Goal: Book appointment/travel/reservation

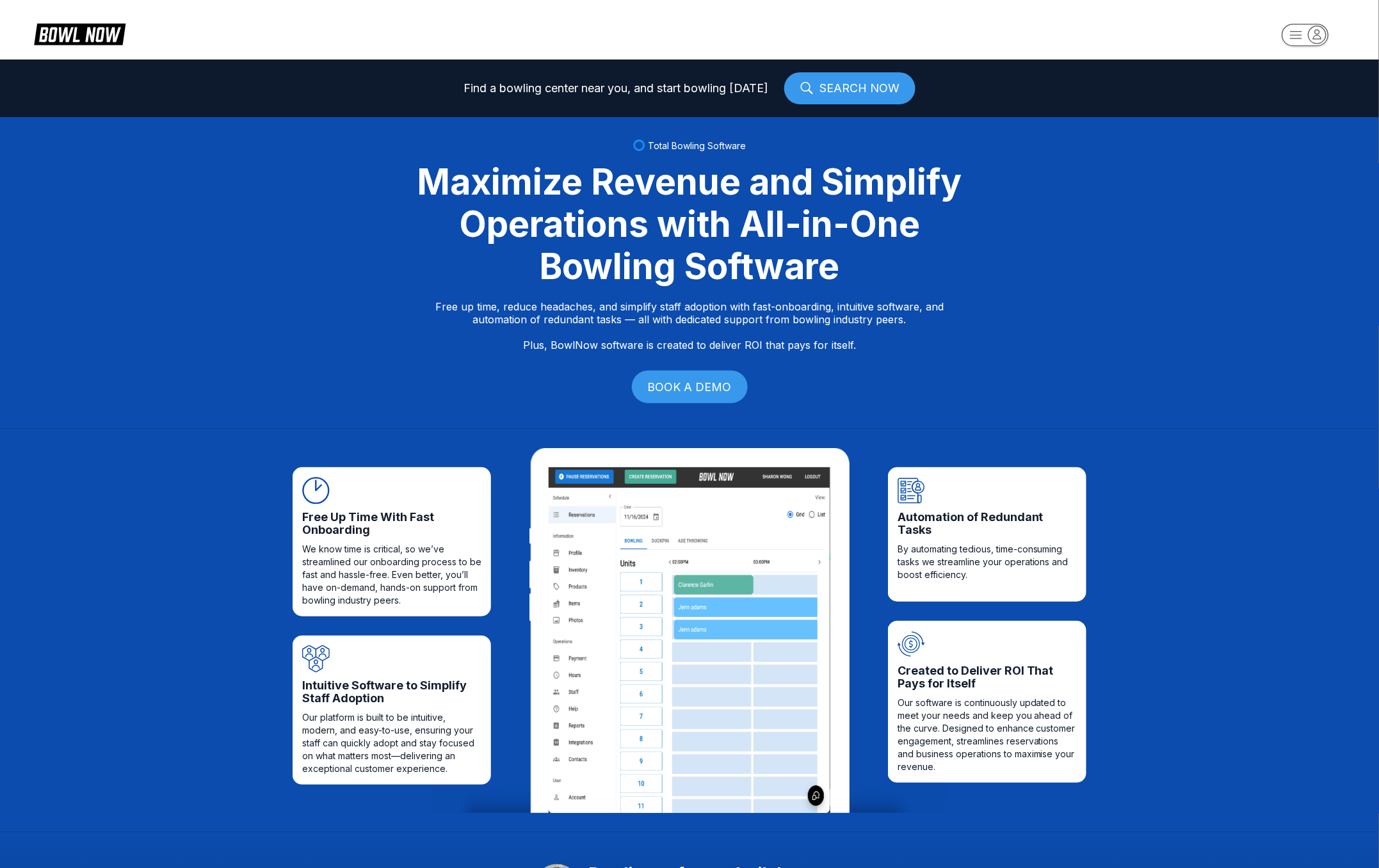
click at [1319, 30] on icon "button" at bounding box center [1317, 34] width 17 height 17
click at [1302, 114] on div "Business Console" at bounding box center [1302, 122] width 91 height 23
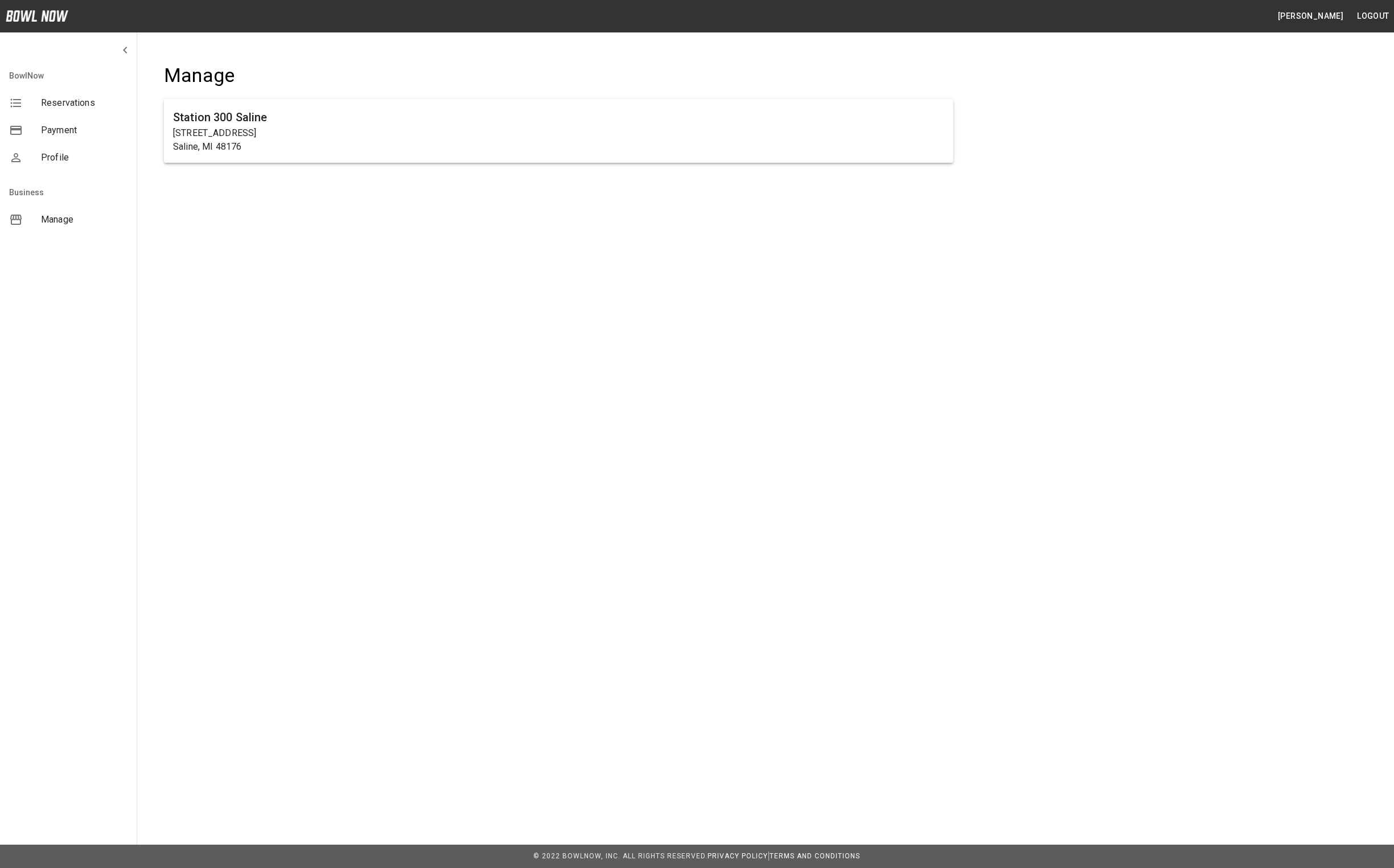
click at [210, 219] on div "[PERSON_NAME] Logout BowlNow Reservations Payment Profile Business Manage [GEOG…" at bounding box center [697, 132] width 1394 height 265
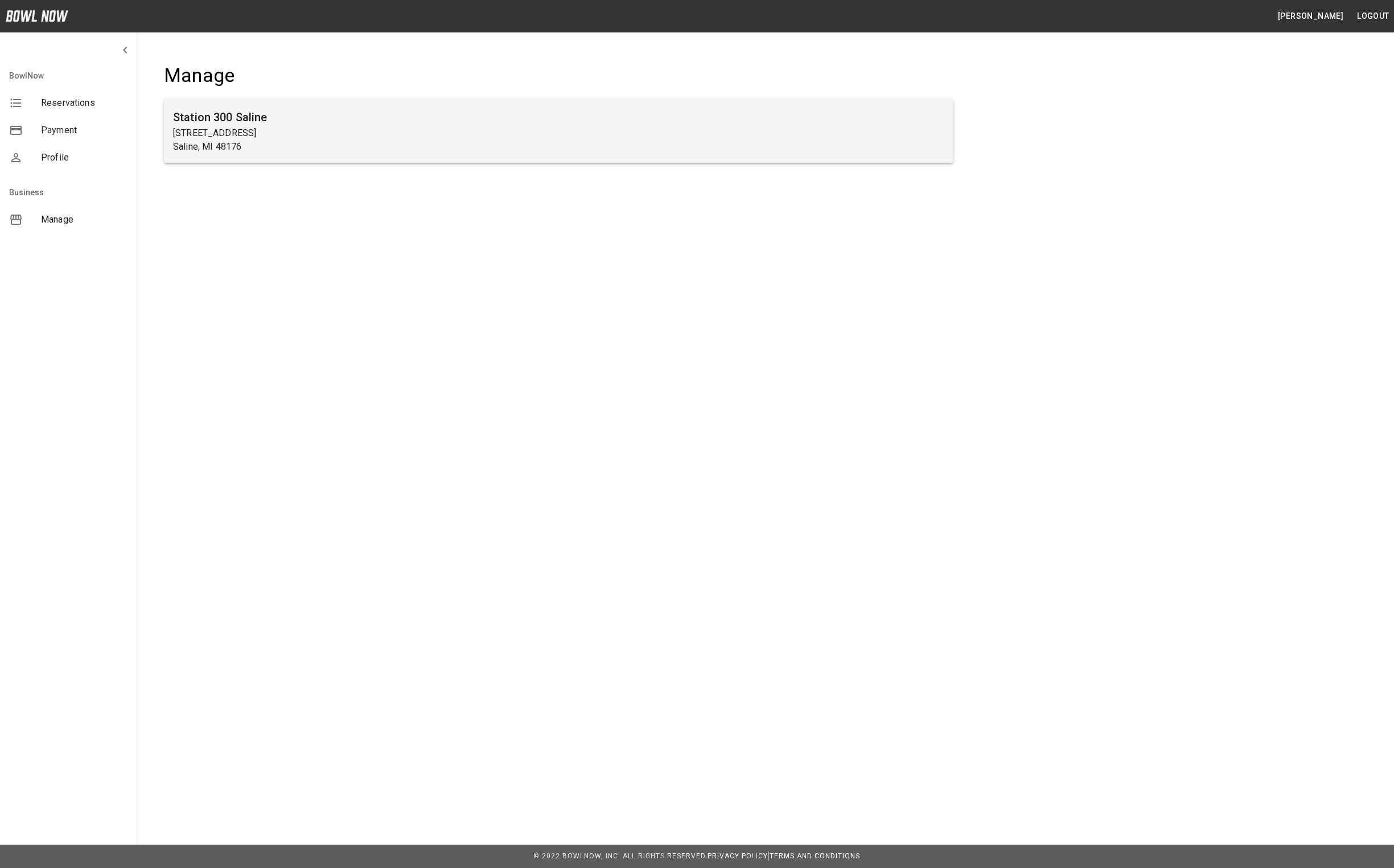
click at [241, 129] on p "[STREET_ADDRESS]" at bounding box center [559, 134] width 771 height 14
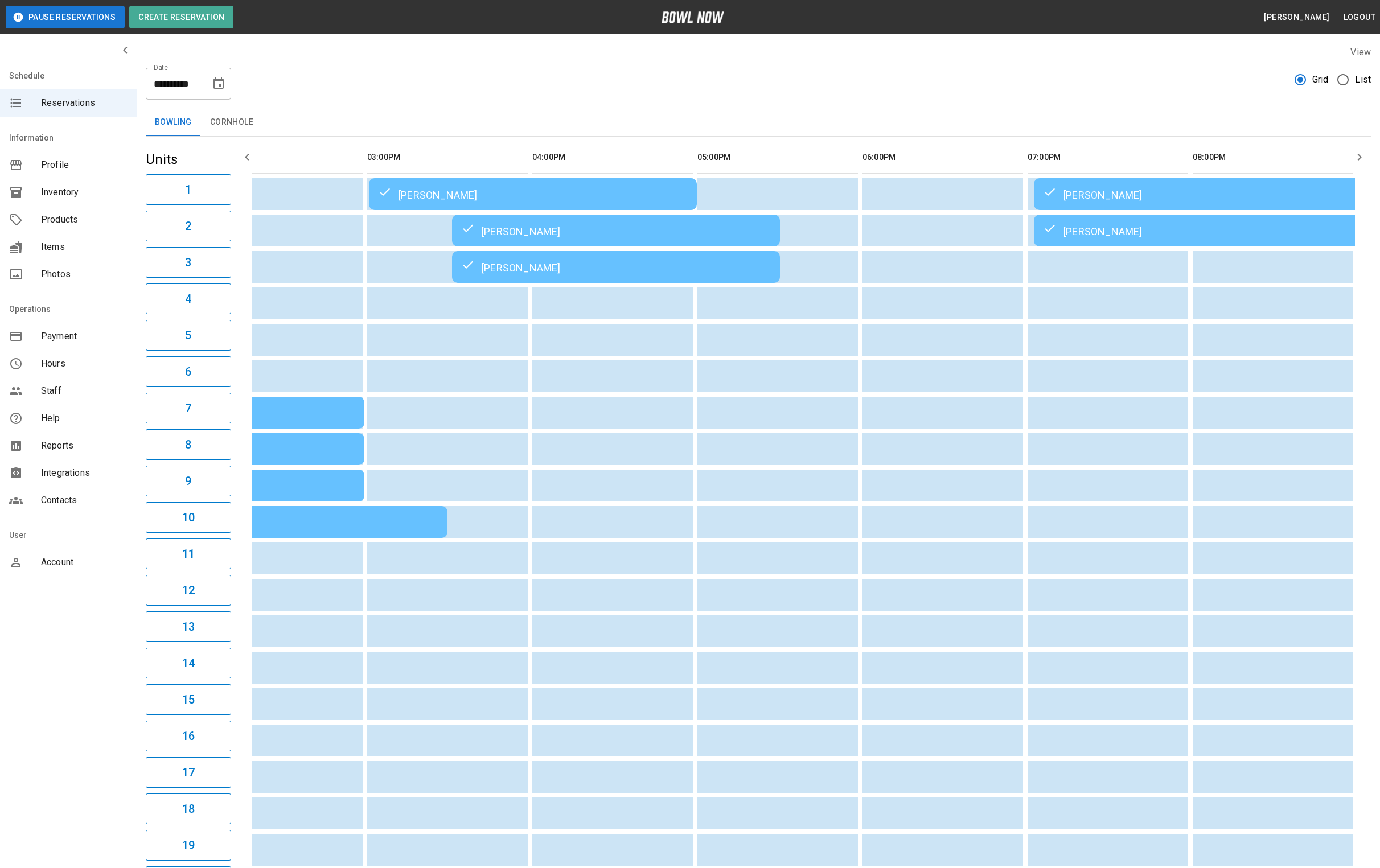
click at [220, 82] on icon "Choose date, selected date is Aug 10, 2025" at bounding box center [219, 84] width 14 height 14
click at [127, 207] on button "11" at bounding box center [129, 208] width 21 height 21
click at [149, 207] on button "12" at bounding box center [152, 208] width 21 height 21
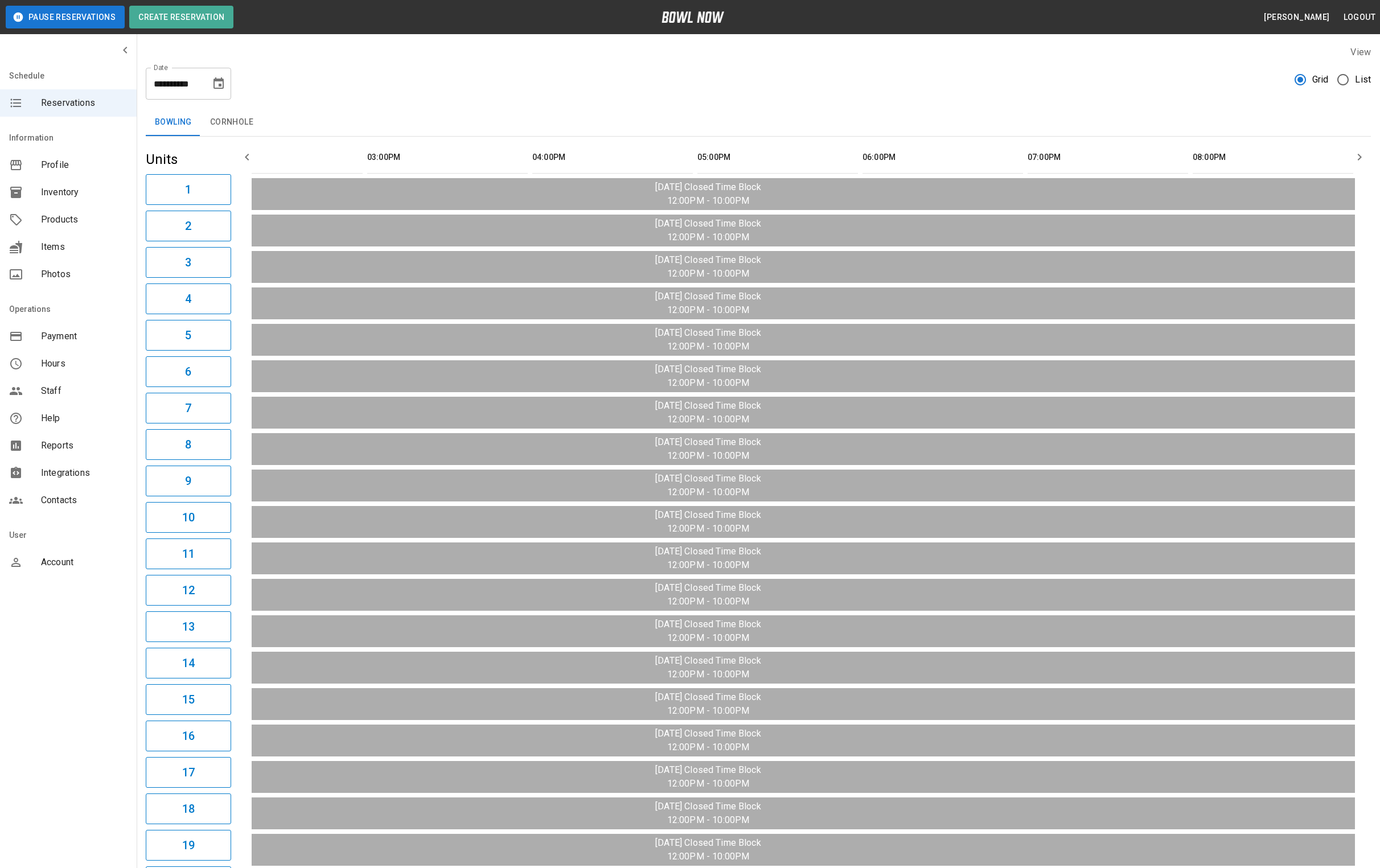
type input "**********"
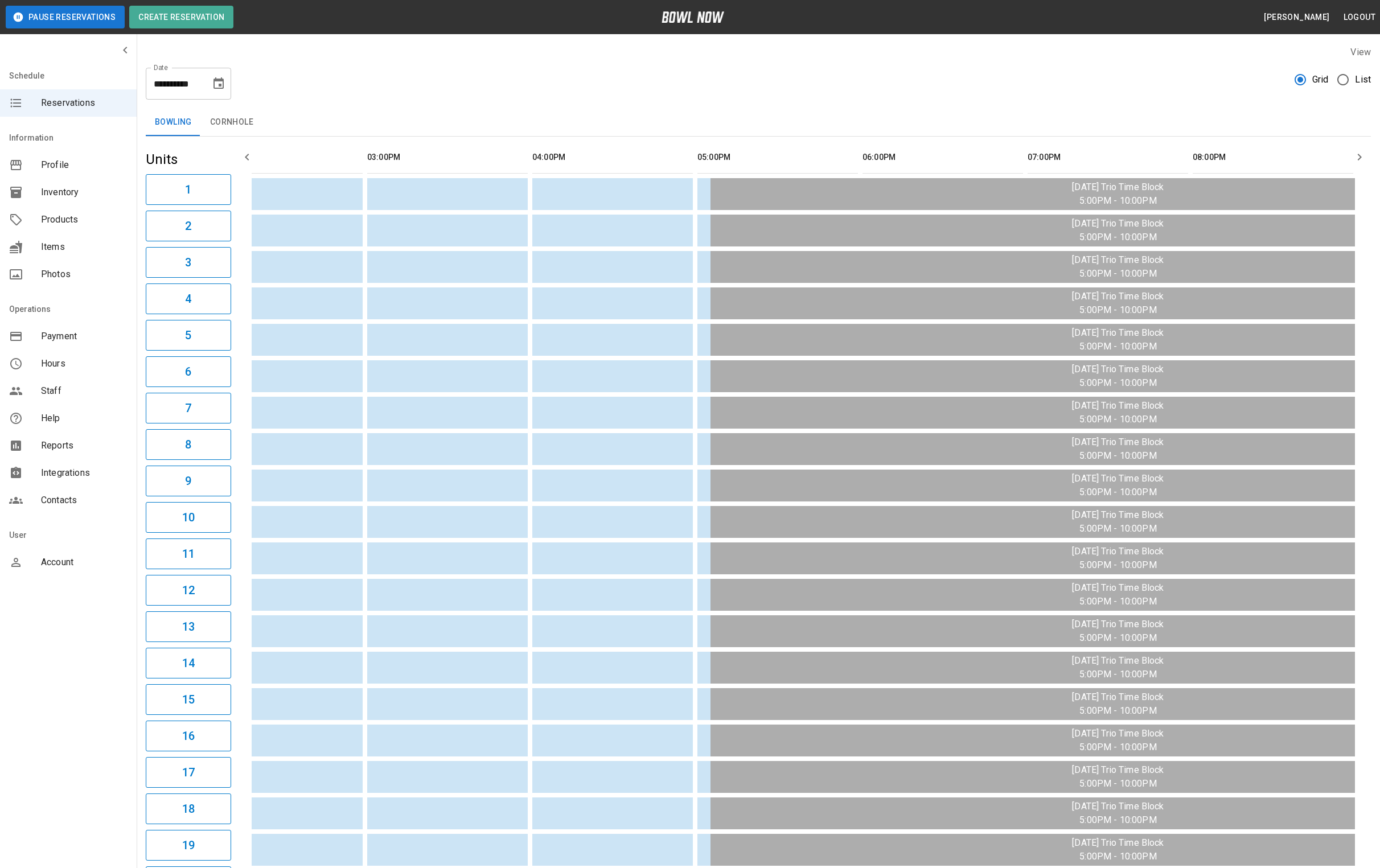
scroll to position [0, 528]
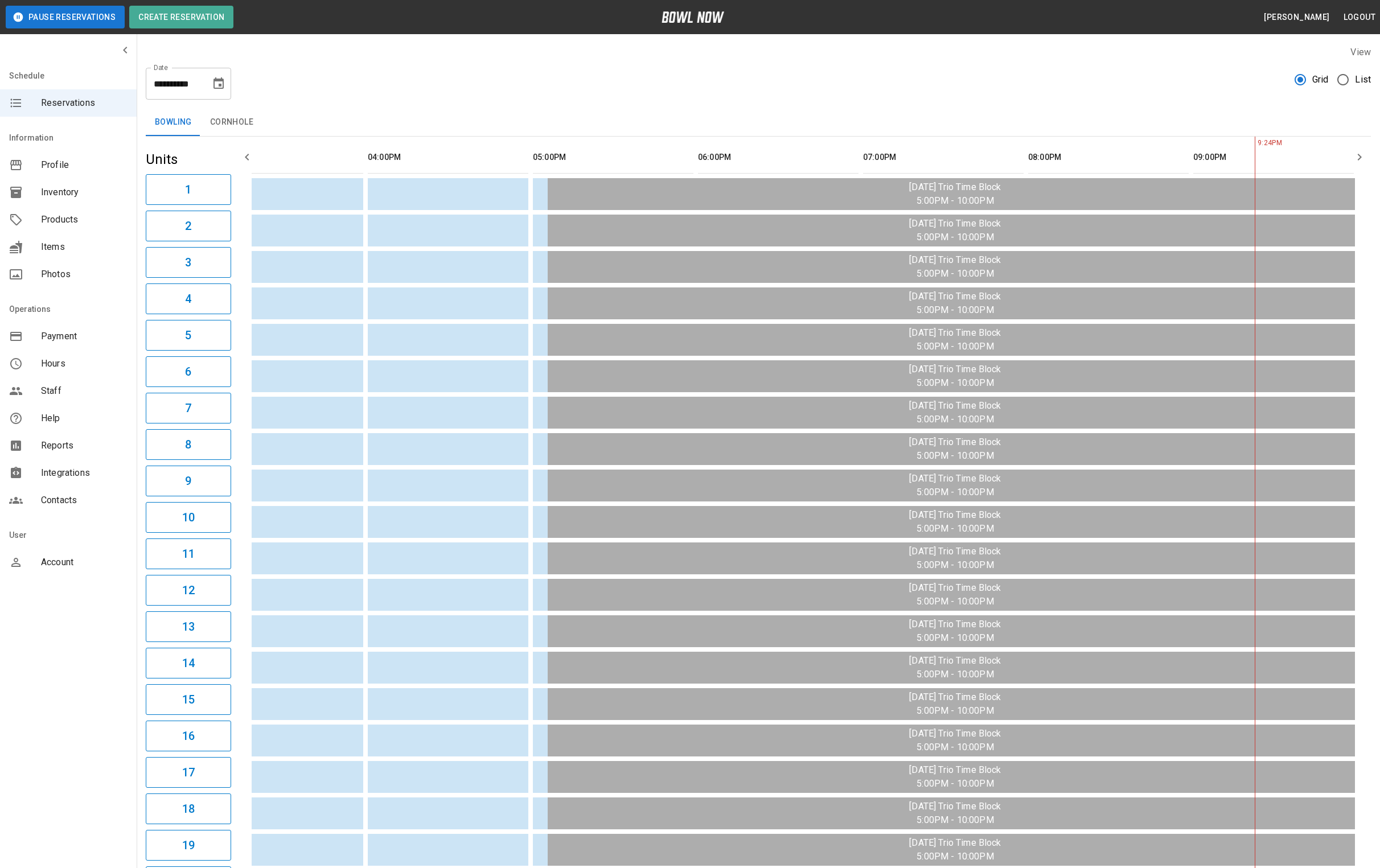
click at [224, 82] on icon "Choose date, selected date is Aug 12, 2025" at bounding box center [219, 84] width 14 height 14
click at [348, 98] on div "**********" at bounding box center [759, 79] width 1226 height 41
